Goal: Task Accomplishment & Management: Manage account settings

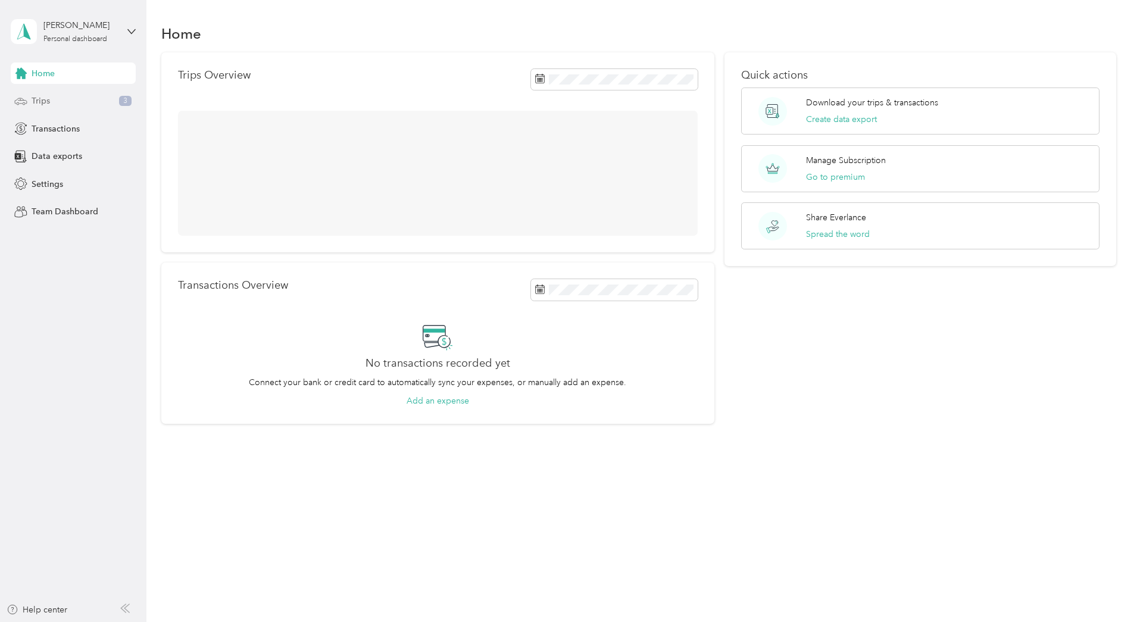
click at [40, 97] on span "Trips" at bounding box center [41, 101] width 18 height 13
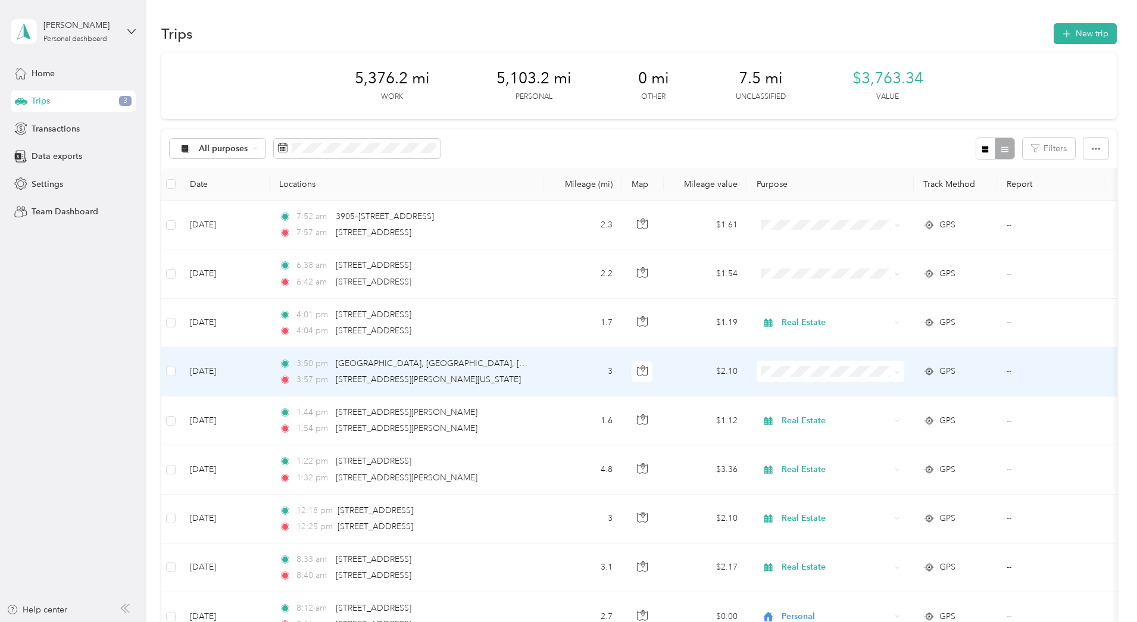
click at [893, 438] on li "Real Estate" at bounding box center [910, 431] width 148 height 21
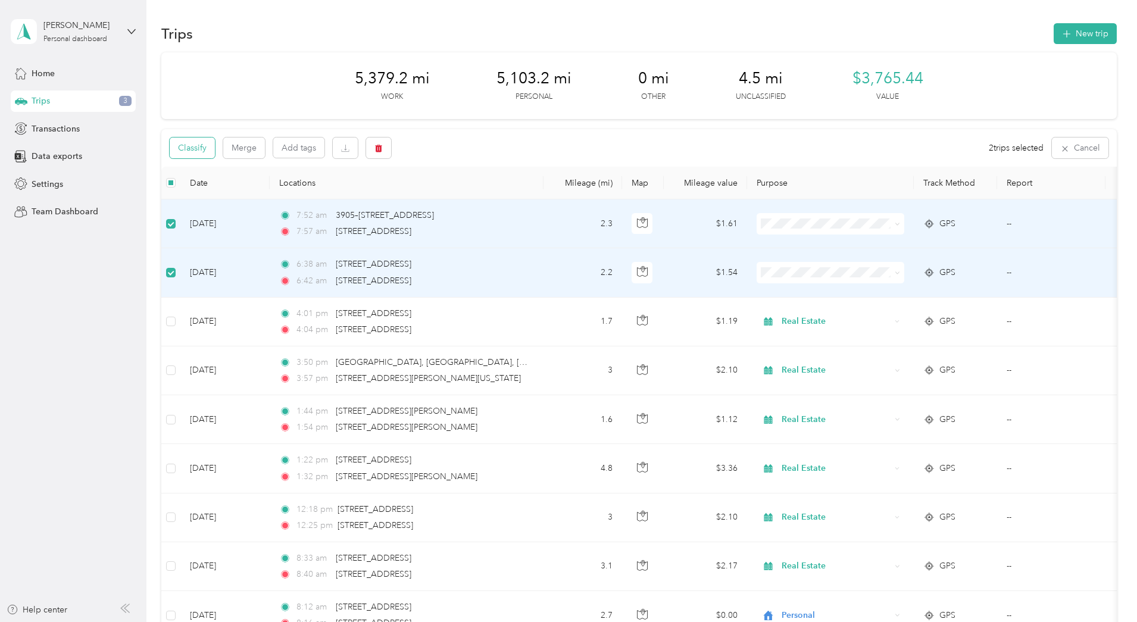
click at [215, 143] on button "Classify" at bounding box center [192, 148] width 45 height 21
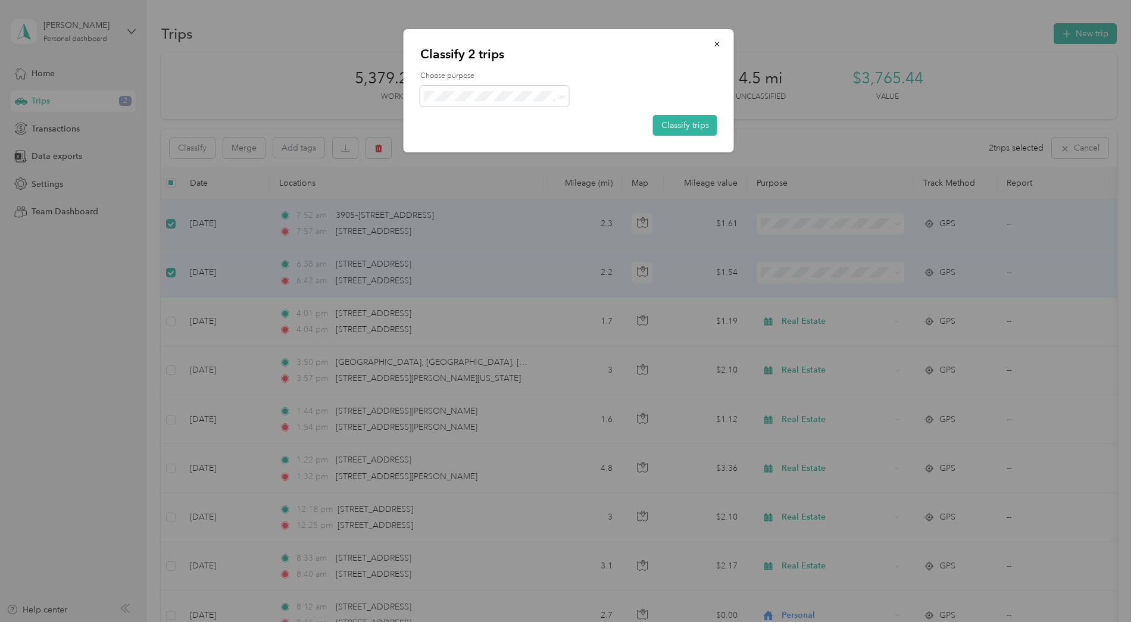
click at [477, 140] on span "Personal" at bounding box center [504, 139] width 111 height 13
click at [682, 124] on button "Classify trips" at bounding box center [685, 125] width 64 height 21
